Goal: Information Seeking & Learning: Learn about a topic

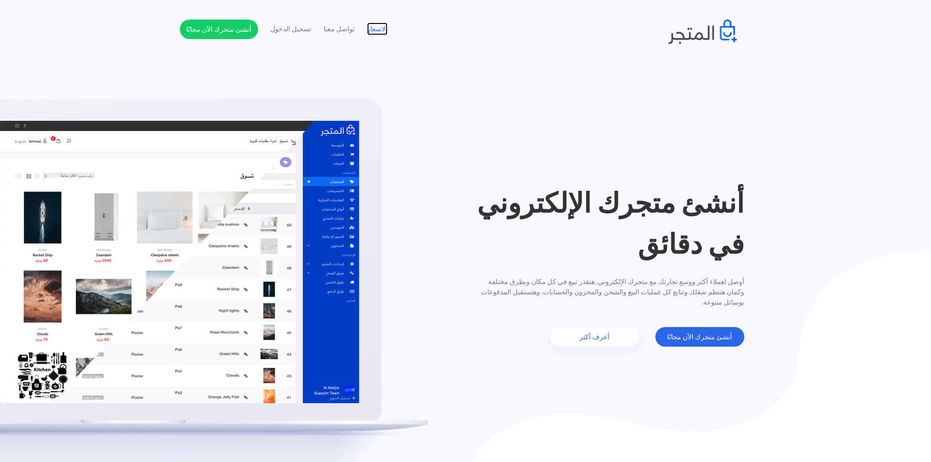
click at [369, 28] on link "الاسعار" at bounding box center [377, 29] width 21 height 10
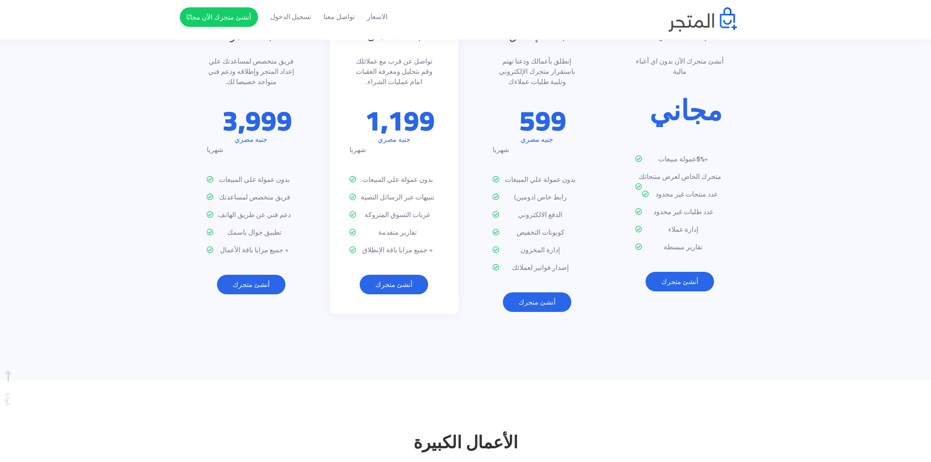
scroll to position [1268, 0]
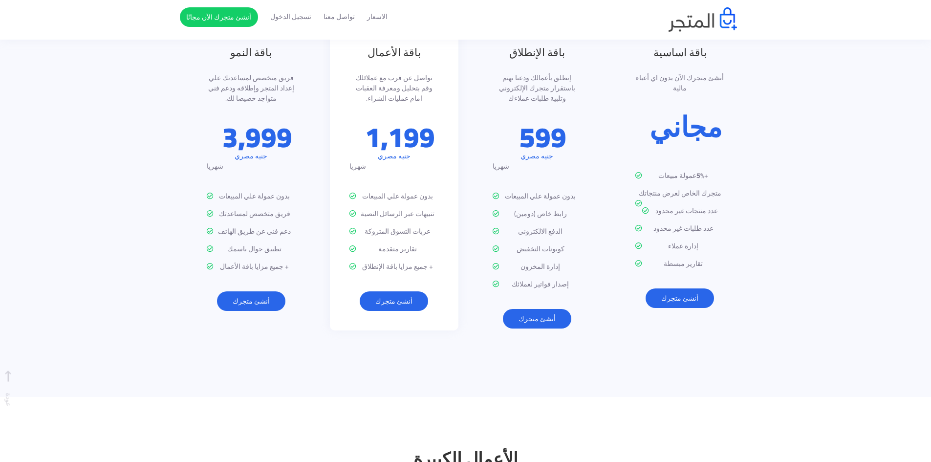
click at [429, 261] on p "+ جميع مزايا باقة الإنطلاق" at bounding box center [393, 266] width 89 height 10
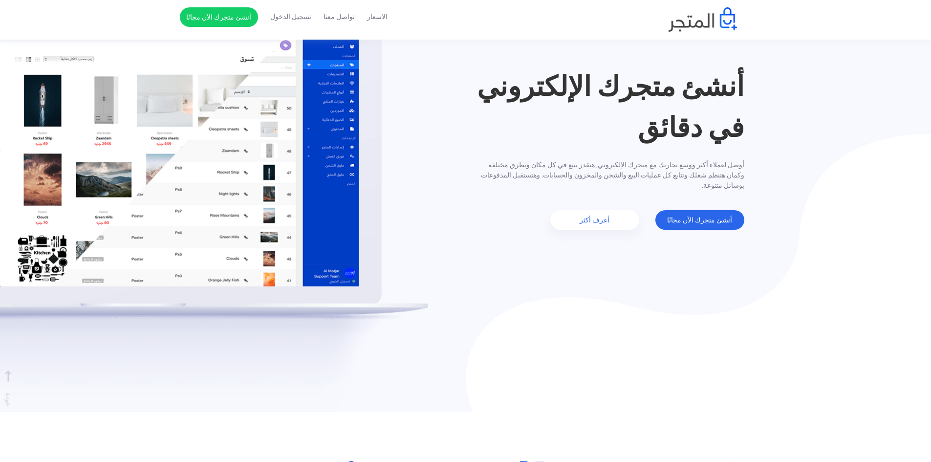
scroll to position [0, 0]
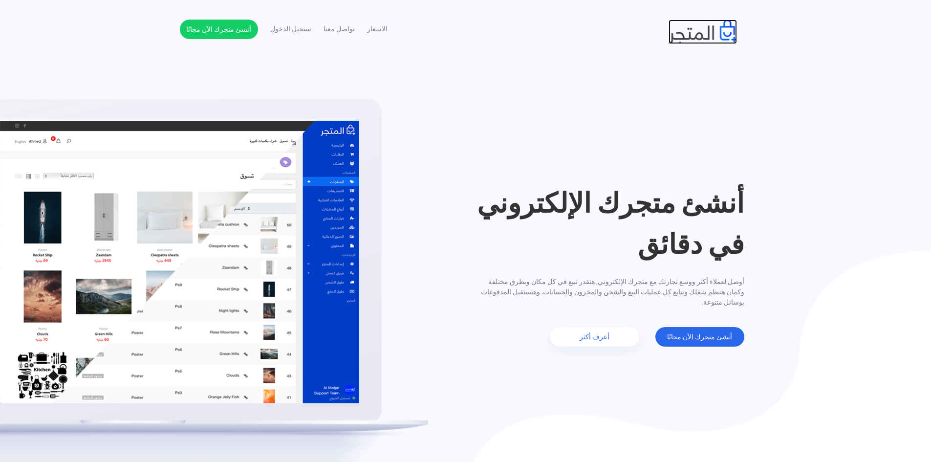
click at [692, 31] on img at bounding box center [702, 32] width 68 height 24
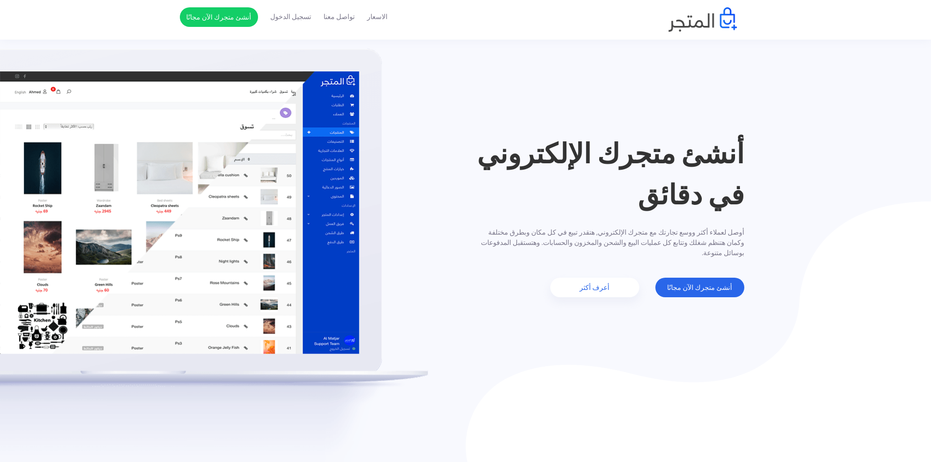
scroll to position [47, 0]
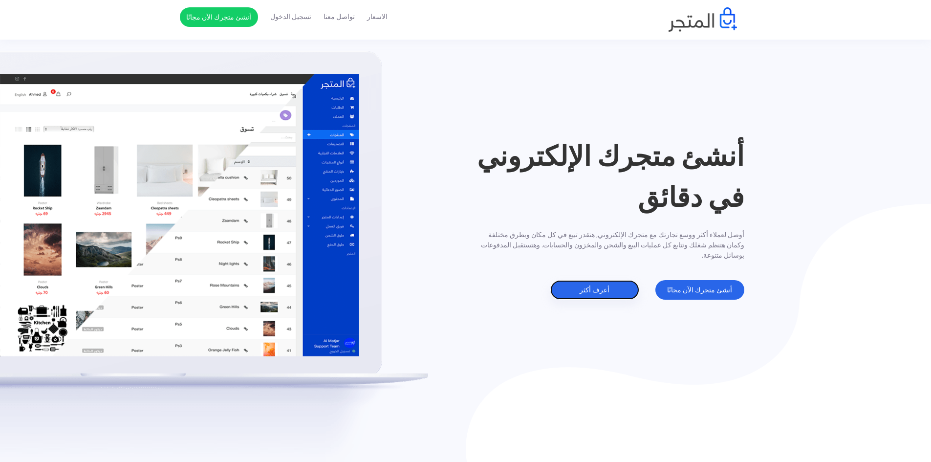
click at [625, 297] on link "أعرف أكثر" at bounding box center [594, 290] width 89 height 20
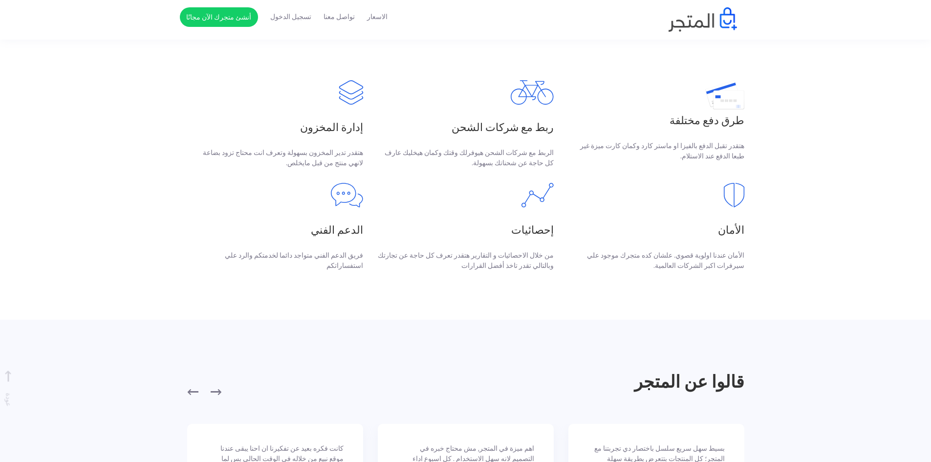
scroll to position [529, 0]
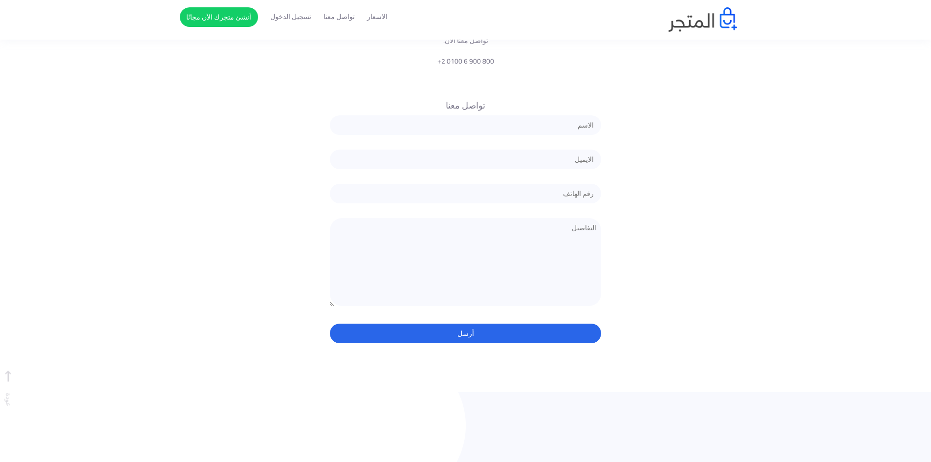
scroll to position [1750, 0]
